Goal: Information Seeking & Learning: Learn about a topic

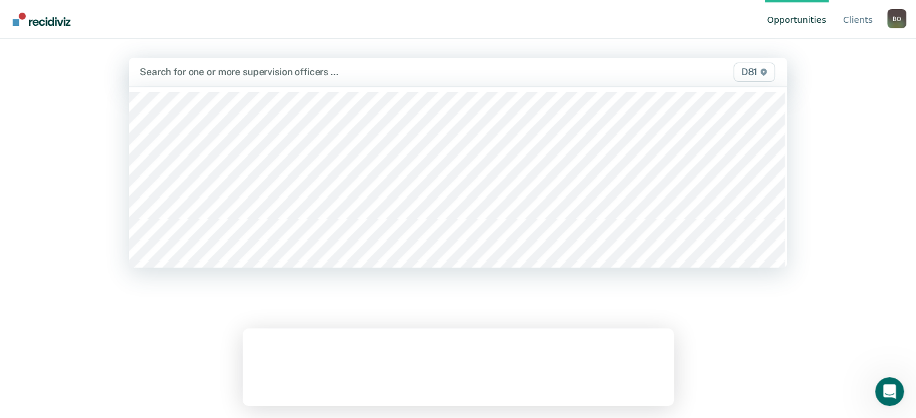
click at [275, 74] on div at bounding box center [362, 72] width 445 height 14
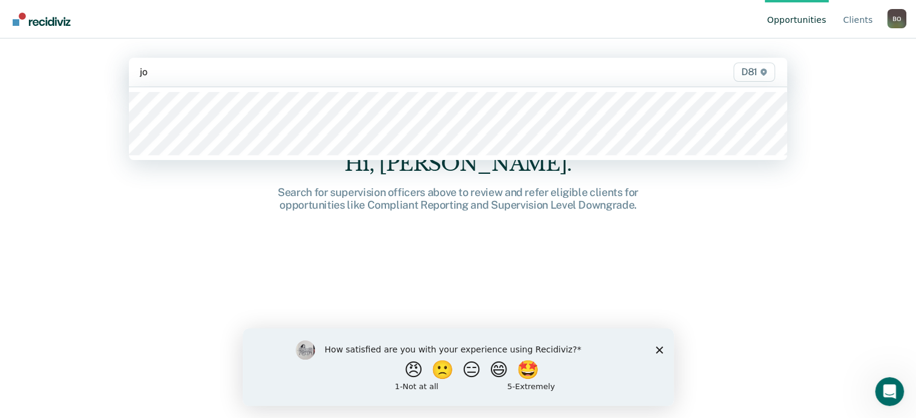
type input "jor"
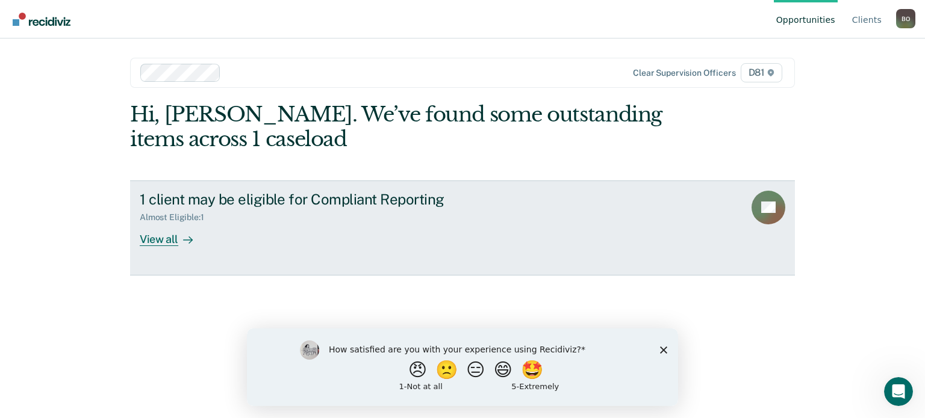
click at [168, 240] on div "View all" at bounding box center [173, 234] width 67 height 23
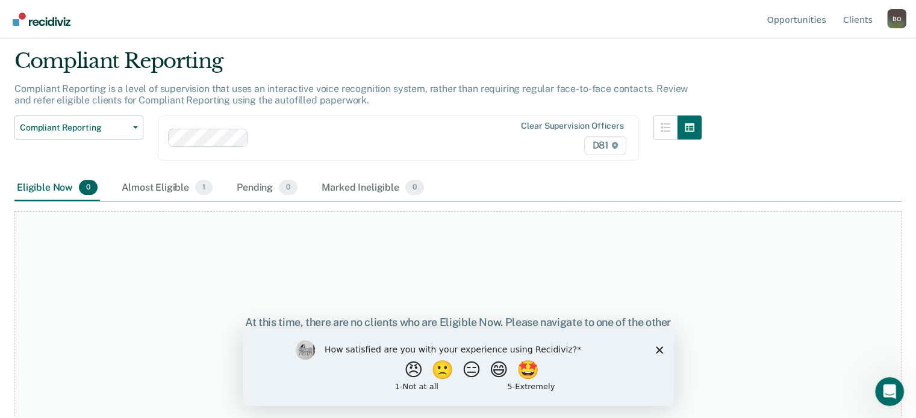
scroll to position [61, 0]
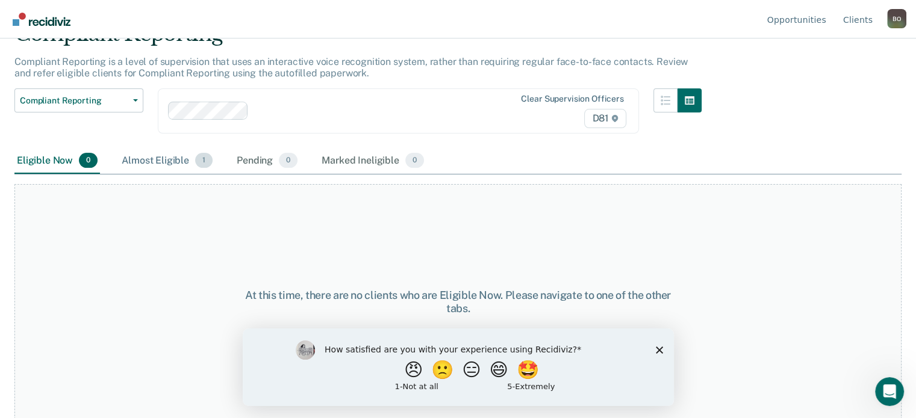
click at [169, 156] on div "Almost Eligible 1" at bounding box center [167, 161] width 96 height 26
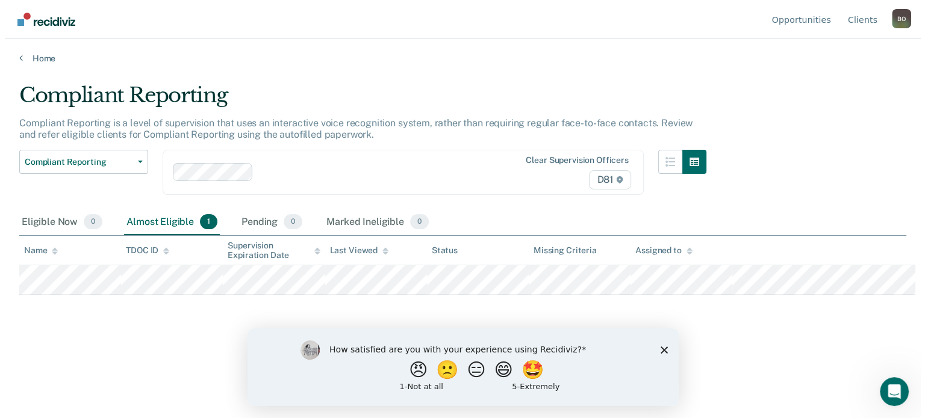
scroll to position [0, 0]
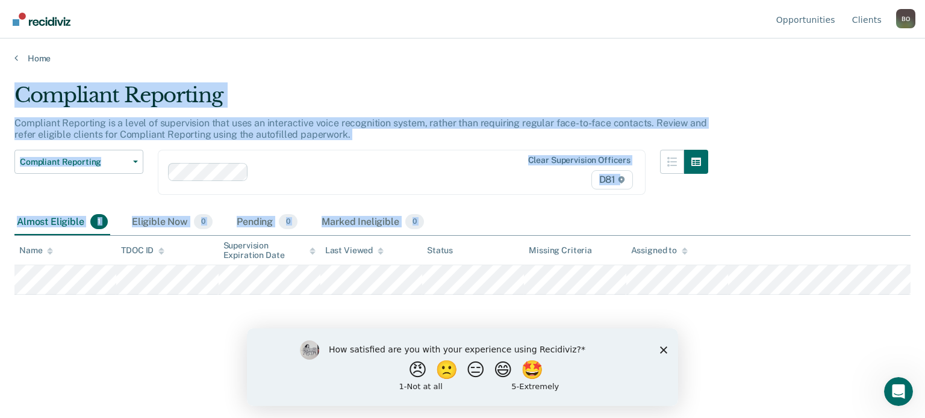
click at [695, 296] on div "Compliant Reporting Compliant Reporting is a level of supervision that uses an …" at bounding box center [462, 205] width 896 height 245
click at [450, 125] on p "Compliant Reporting is a level of supervision that uses an interactive voice re…" at bounding box center [360, 128] width 692 height 23
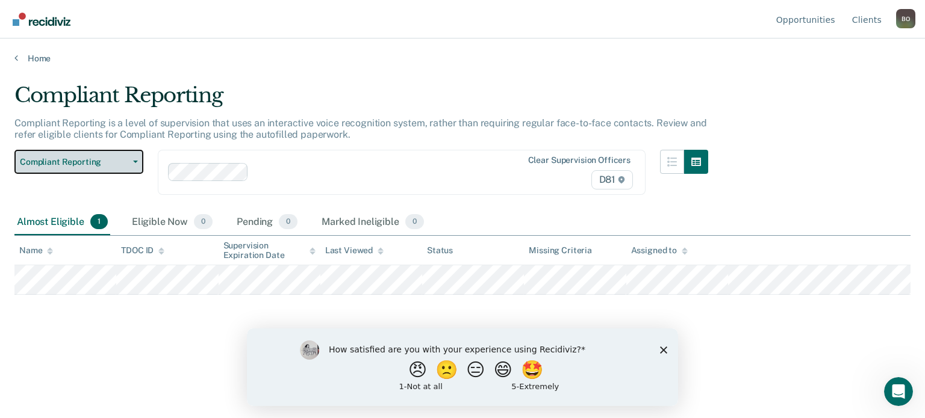
click at [133, 164] on button "Compliant Reporting" at bounding box center [78, 162] width 129 height 24
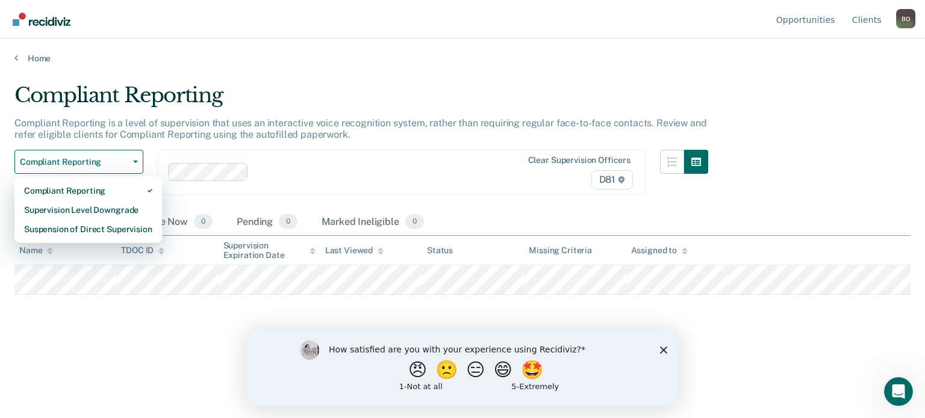
click at [523, 125] on p "Compliant Reporting is a level of supervision that uses an interactive voice re…" at bounding box center [360, 128] width 692 height 23
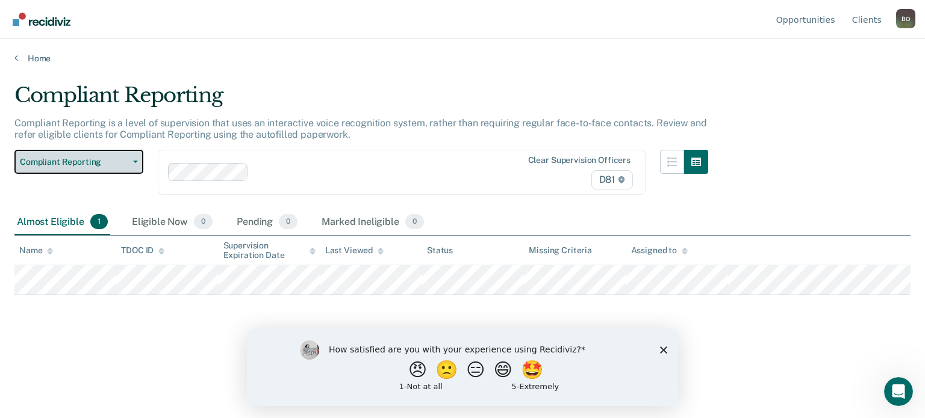
click at [128, 157] on button "Compliant Reporting" at bounding box center [78, 162] width 129 height 24
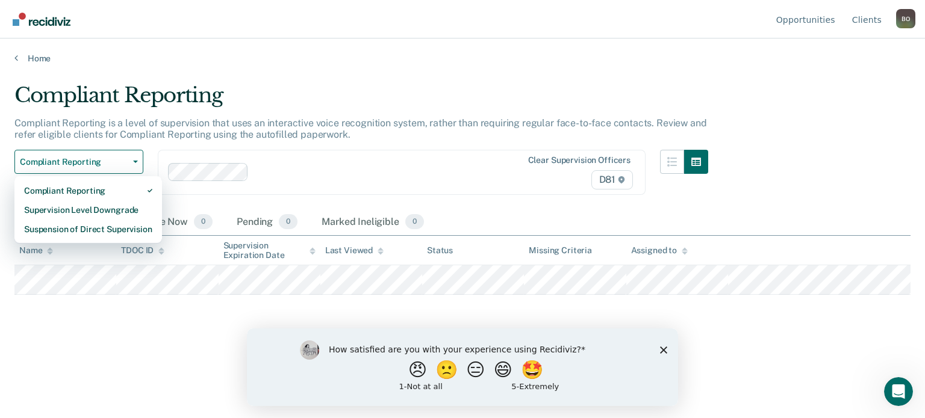
click at [525, 111] on div "Compliant Reporting" at bounding box center [361, 100] width 694 height 34
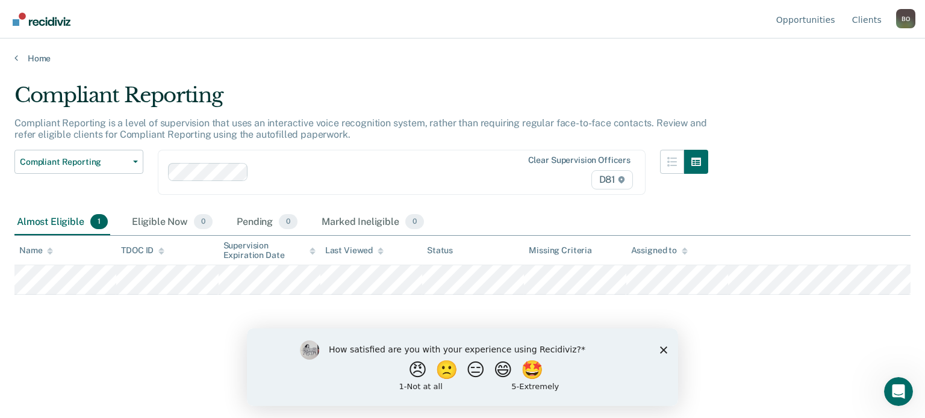
click at [902, 19] on div "B O" at bounding box center [905, 18] width 19 height 19
click at [838, 99] on link "Log Out" at bounding box center [857, 95] width 78 height 10
